Goal: Transaction & Acquisition: Purchase product/service

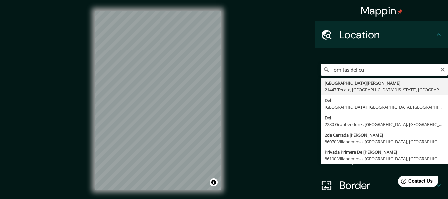
type input "[GEOGRAPHIC_DATA][PERSON_NAME], [GEOGRAPHIC_DATA], [GEOGRAPHIC_DATA][US_STATE],…"
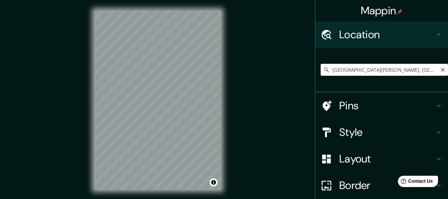
click at [422, 41] on div "Location" at bounding box center [382, 34] width 133 height 27
click at [343, 44] on div "Location" at bounding box center [382, 34] width 133 height 27
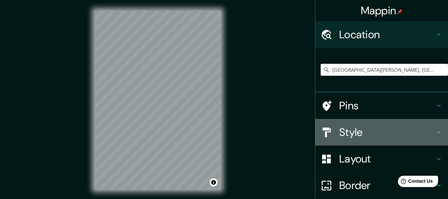
click at [352, 140] on div "Style" at bounding box center [382, 132] width 133 height 27
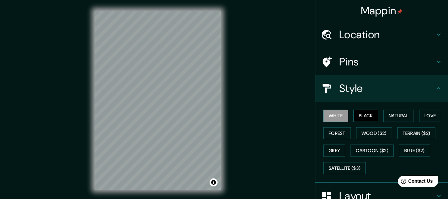
click at [366, 114] on button "Black" at bounding box center [366, 115] width 25 height 12
click at [332, 133] on button "Forest" at bounding box center [337, 133] width 28 height 12
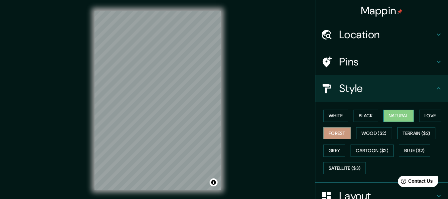
click at [394, 118] on button "Natural" at bounding box center [399, 115] width 31 height 12
click at [429, 115] on button "Love" at bounding box center [430, 115] width 22 height 12
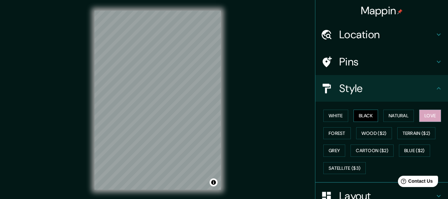
click at [365, 117] on button "Black" at bounding box center [366, 115] width 25 height 12
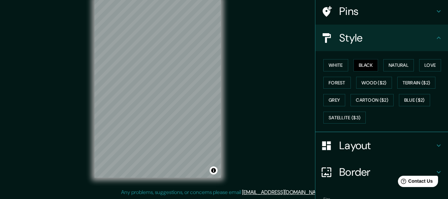
scroll to position [92, 0]
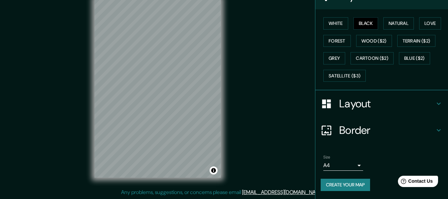
click at [350, 163] on body "Mappin Location [GEOGRAPHIC_DATA], [GEOGRAPHIC_DATA][US_STATE], [GEOGRAPHIC_DAT…" at bounding box center [224, 87] width 448 height 199
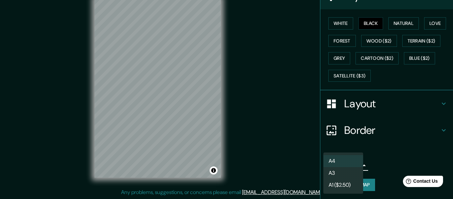
click at [347, 174] on li "A3" at bounding box center [343, 173] width 40 height 12
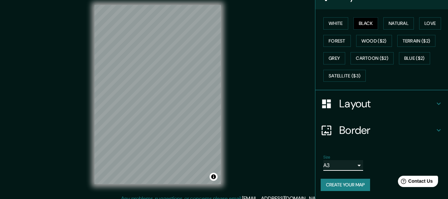
scroll to position [0, 0]
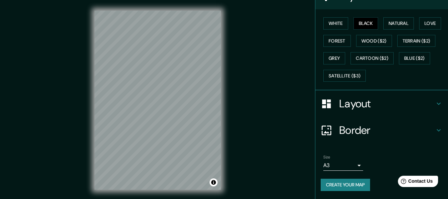
click at [353, 163] on body "Mappin Location [GEOGRAPHIC_DATA], [GEOGRAPHIC_DATA][US_STATE], [GEOGRAPHIC_DAT…" at bounding box center [224, 99] width 448 height 199
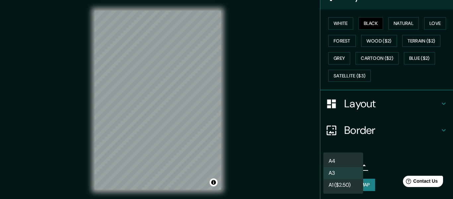
click at [345, 158] on li "A4" at bounding box center [343, 161] width 40 height 12
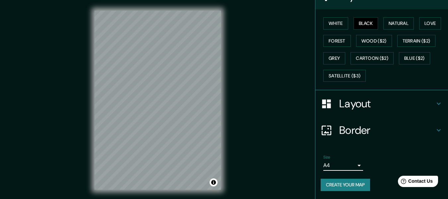
click at [349, 111] on div "Layout" at bounding box center [382, 103] width 133 height 27
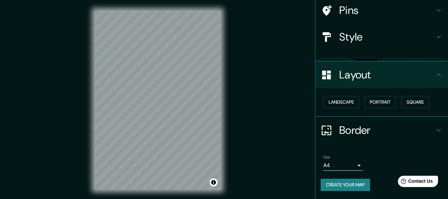
scroll to position [40, 0]
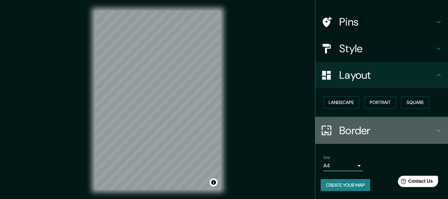
click at [388, 124] on h4 "Border" at bounding box center [387, 130] width 96 height 13
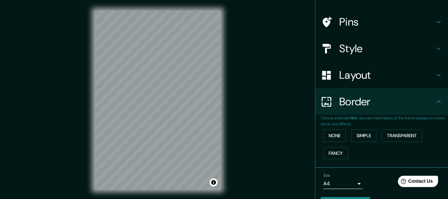
click at [339, 104] on h4 "Border" at bounding box center [387, 101] width 96 height 13
